Goal: Task Accomplishment & Management: Use online tool/utility

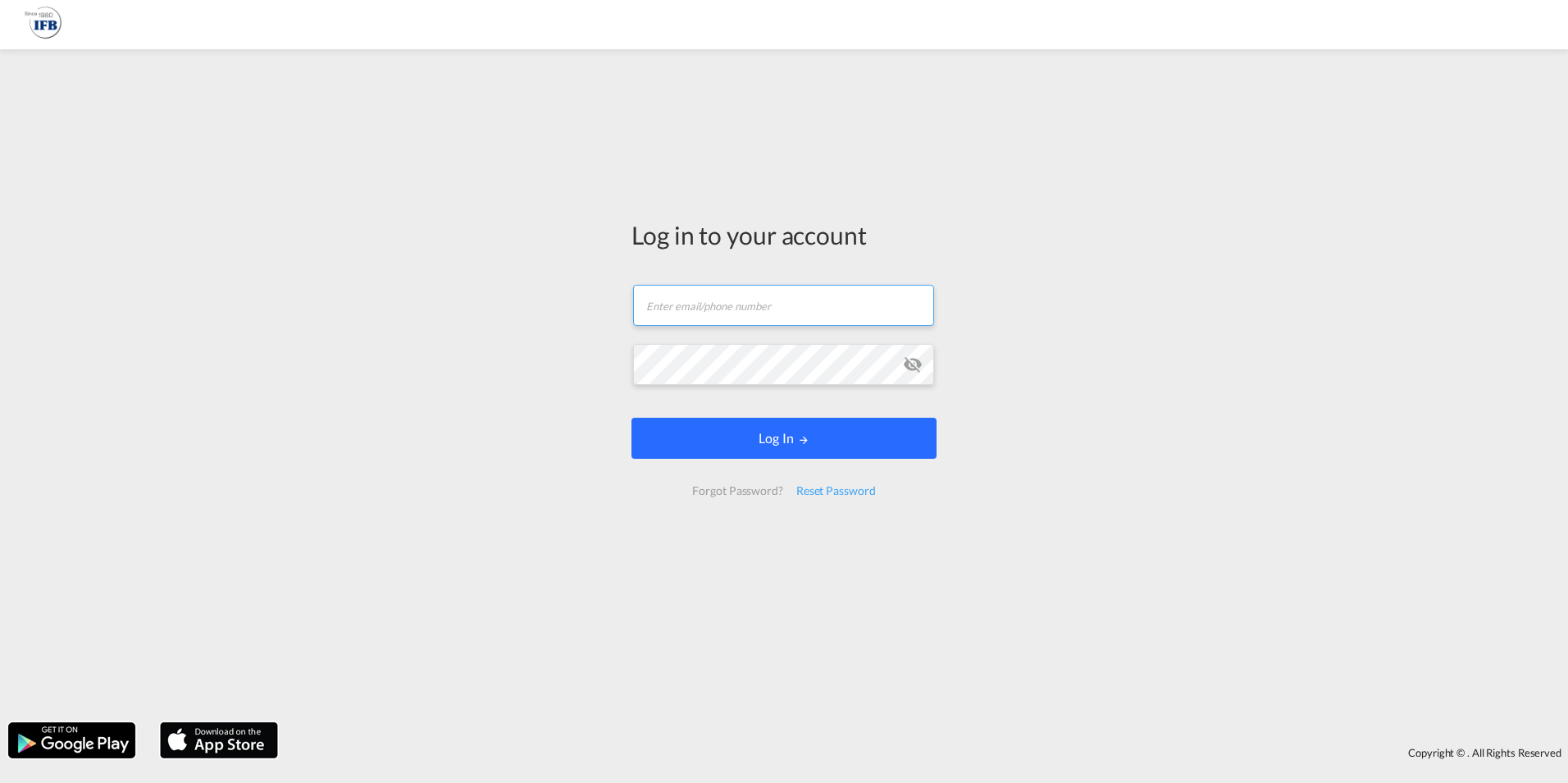
type input "[PERSON_NAME][EMAIL_ADDRESS][PERSON_NAME][DOMAIN_NAME]"
click at [765, 453] on button "Log In" at bounding box center [784, 438] width 305 height 41
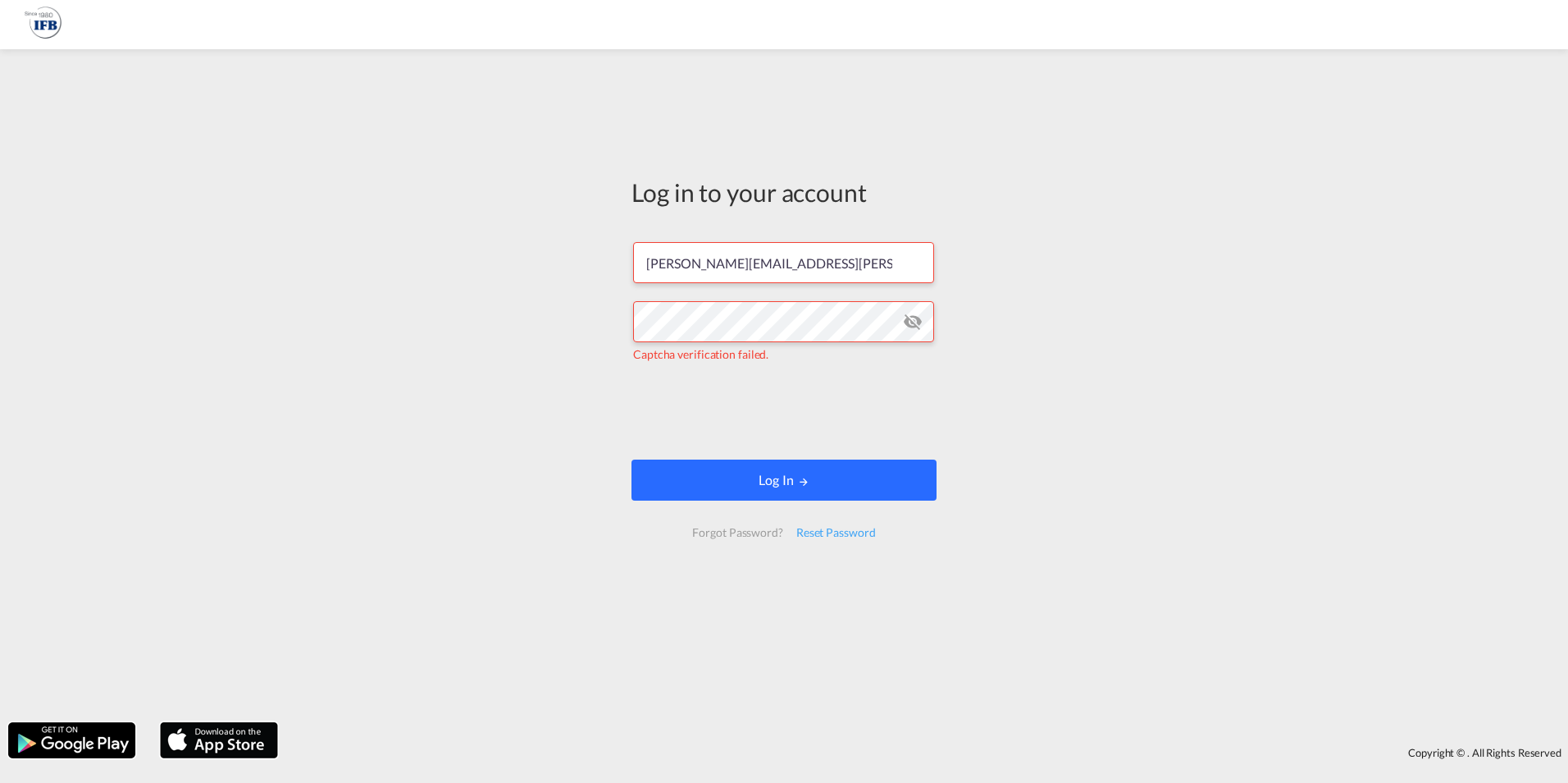
click at [753, 484] on button "Log In" at bounding box center [784, 480] width 305 height 41
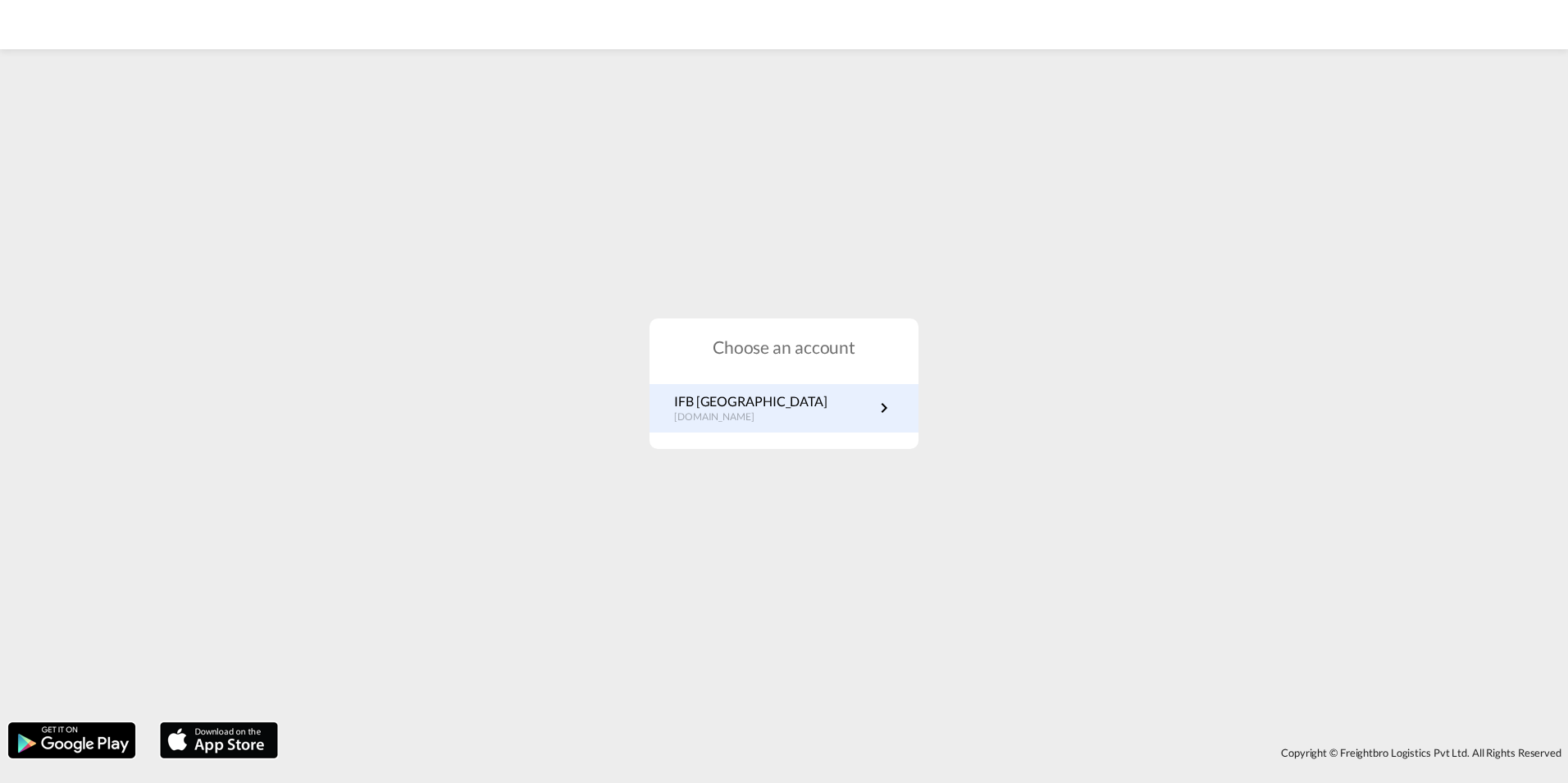
click at [723, 425] on div "IFB Germany [DOMAIN_NAME]" at bounding box center [784, 408] width 269 height 48
click at [723, 416] on p "[DOMAIN_NAME]" at bounding box center [751, 417] width 153 height 14
